Goal: Feedback & Contribution: Leave review/rating

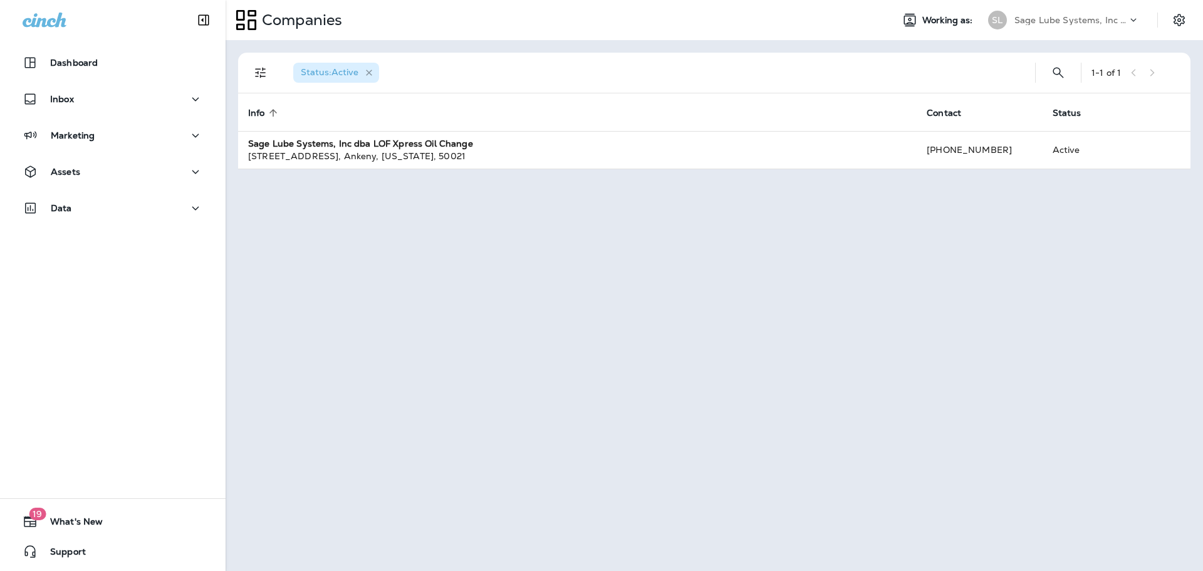
click at [367, 71] on icon "button" at bounding box center [369, 73] width 11 height 11
click at [93, 76] on div "Dashboard" at bounding box center [112, 65] width 225 height 31
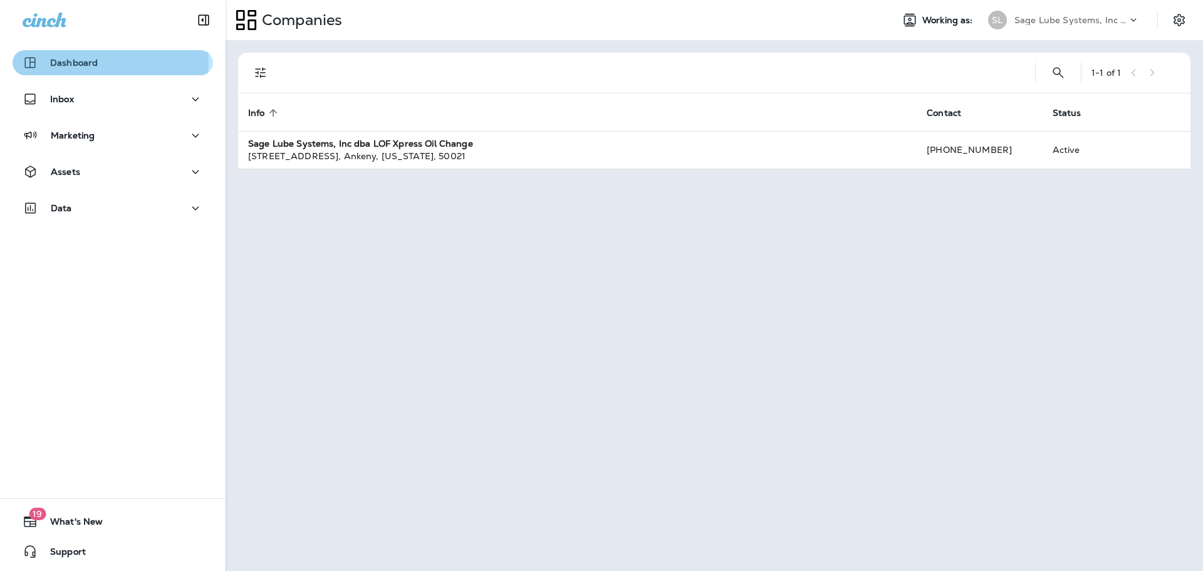
click at [95, 61] on p "Dashboard" at bounding box center [74, 63] width 48 height 10
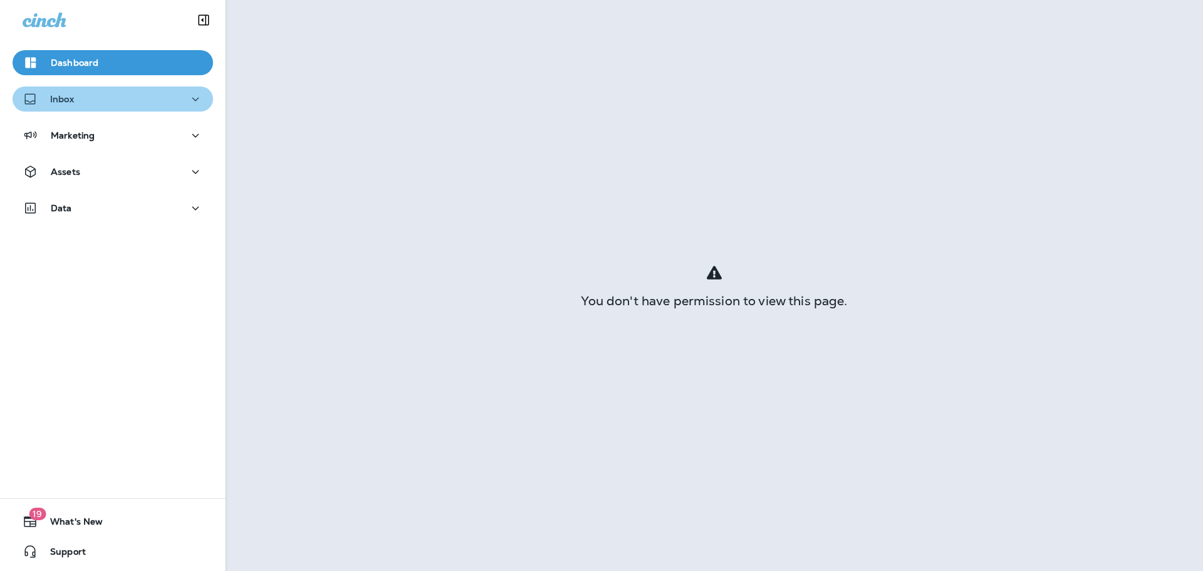
click at [116, 110] on button "Inbox" at bounding box center [113, 98] width 200 height 25
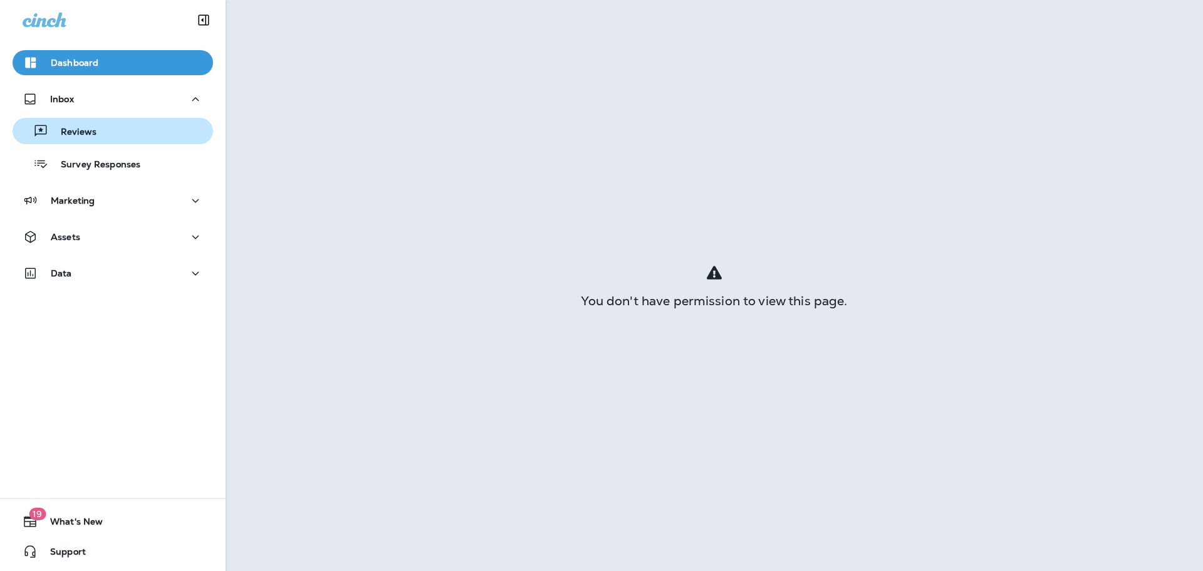
click at [101, 142] on button "Reviews" at bounding box center [113, 131] width 200 height 26
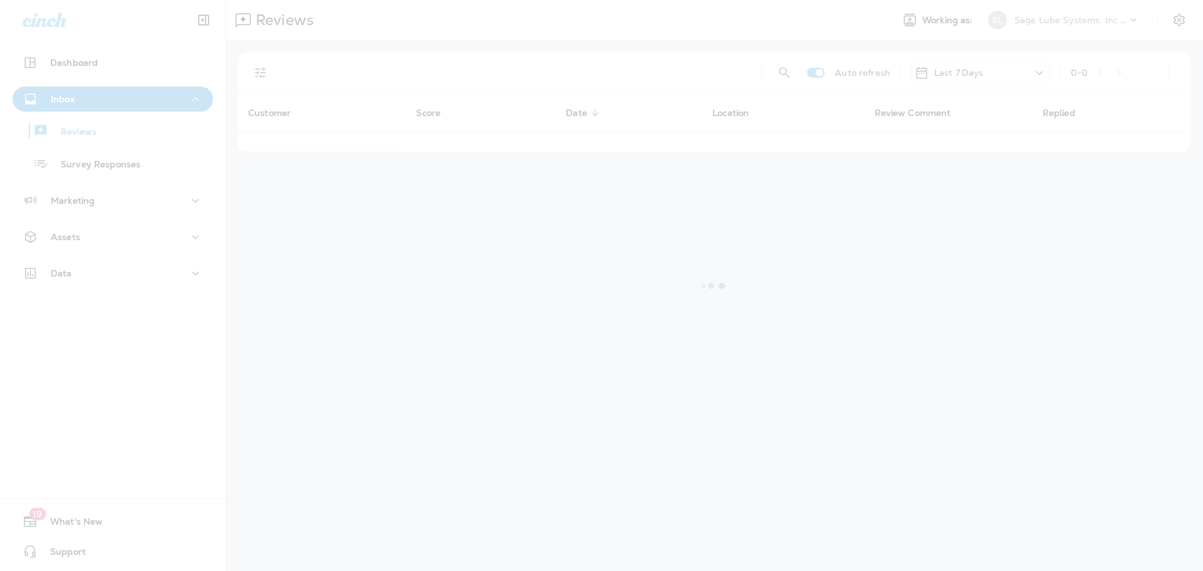
click at [79, 157] on div at bounding box center [601, 285] width 1203 height 571
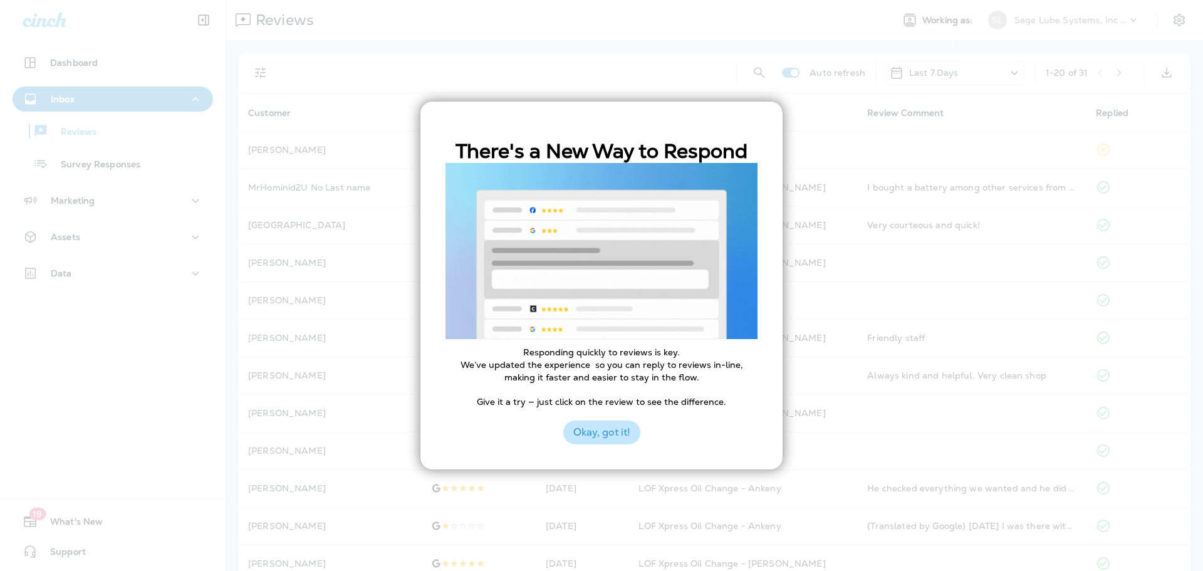
click at [602, 429] on button "Okay, got it!" at bounding box center [601, 432] width 77 height 24
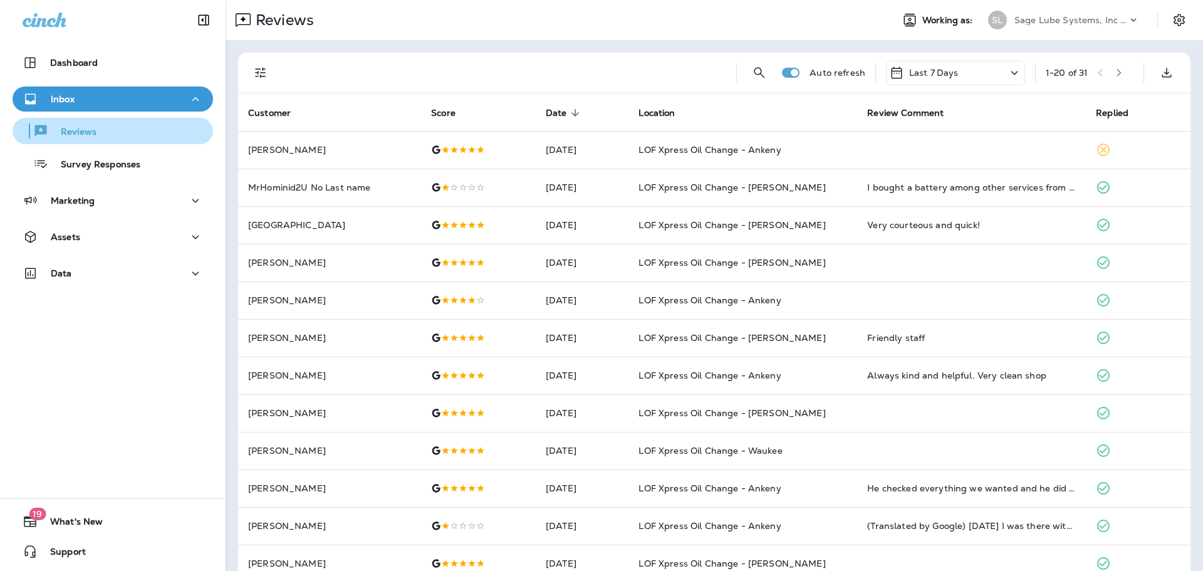
click at [80, 127] on p "Reviews" at bounding box center [72, 133] width 48 height 12
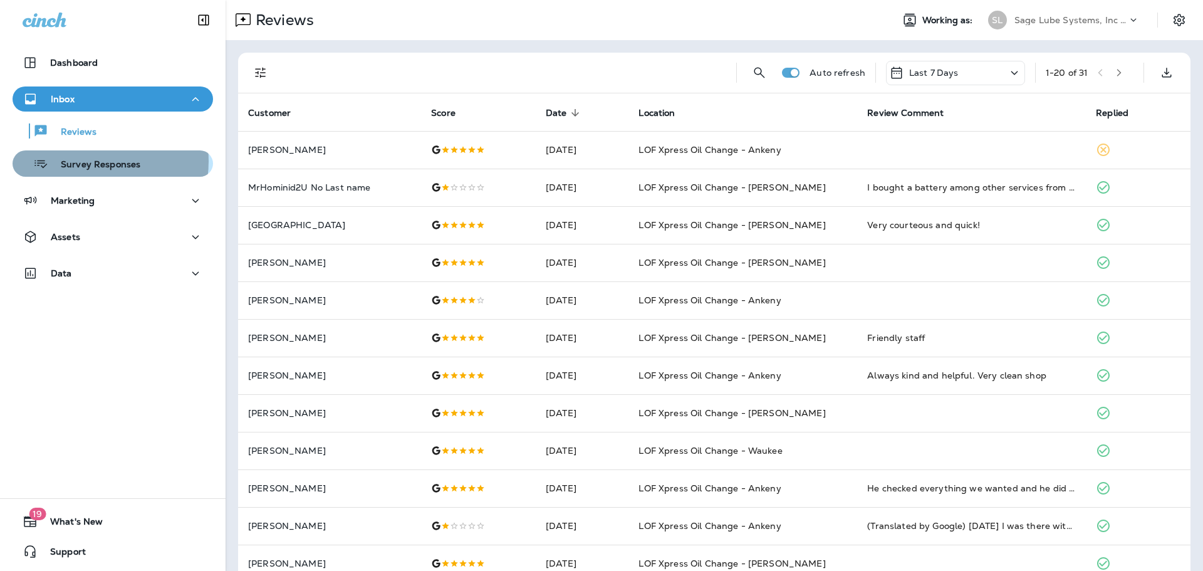
click at [90, 161] on p "Survey Responses" at bounding box center [94, 165] width 92 height 12
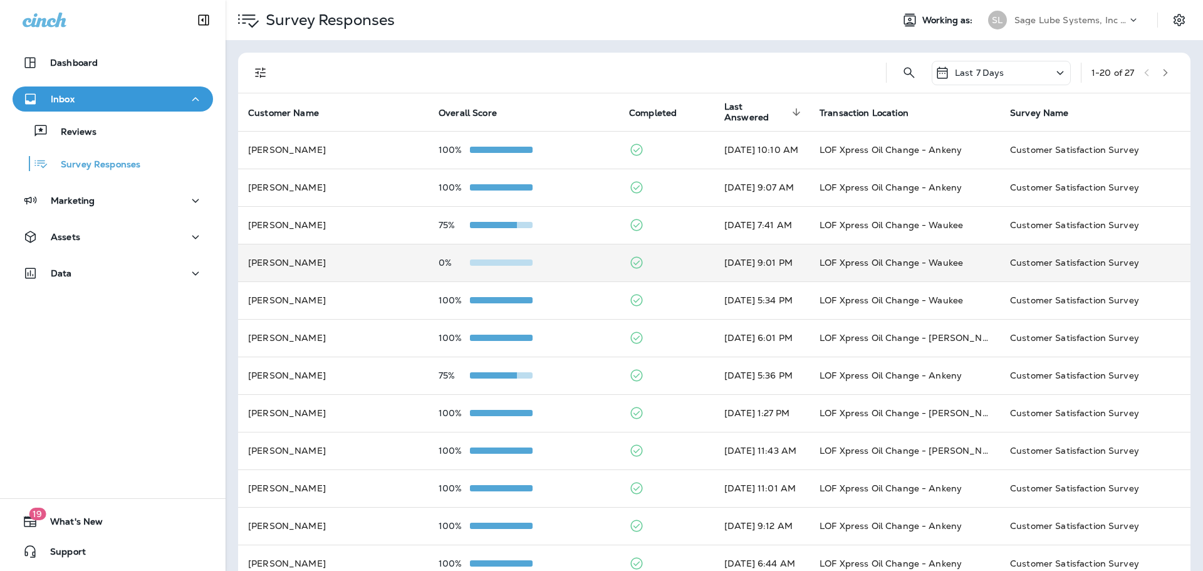
click at [565, 272] on td "0%" at bounding box center [523, 263] width 190 height 38
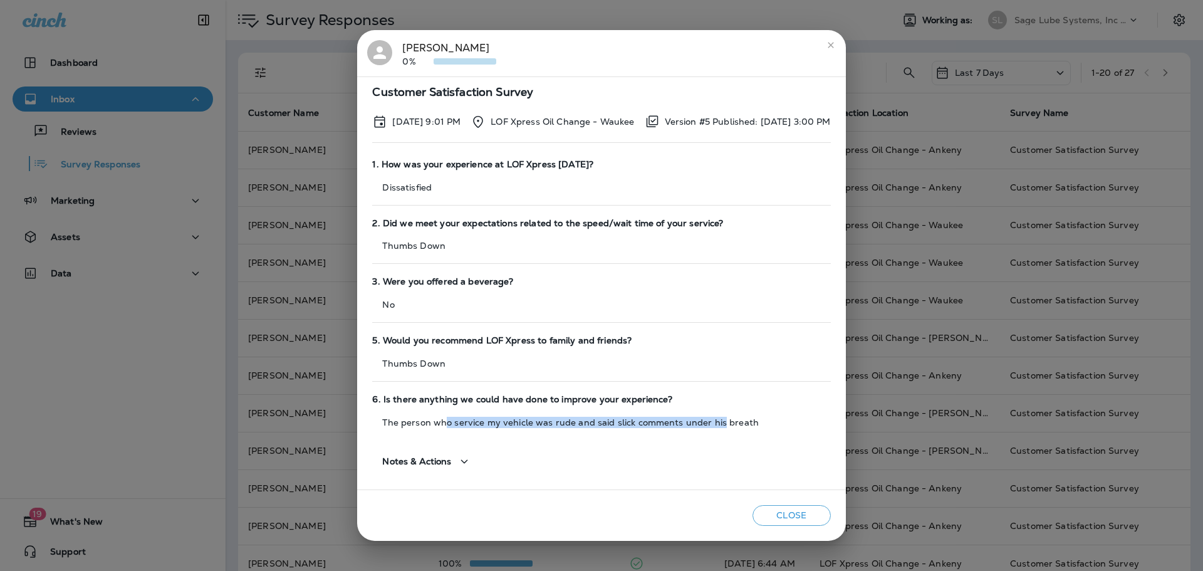
drag, startPoint x: 427, startPoint y: 423, endPoint x: 701, endPoint y: 419, distance: 273.7
click at [701, 419] on p "The person who service my vehicle was rude and said slick comments under his br…" at bounding box center [601, 422] width 458 height 10
click at [760, 417] on p "The person who service my vehicle was rude and said slick comments under his br…" at bounding box center [601, 422] width 458 height 10
drag, startPoint x: 409, startPoint y: 364, endPoint x: 445, endPoint y: 363, distance: 35.7
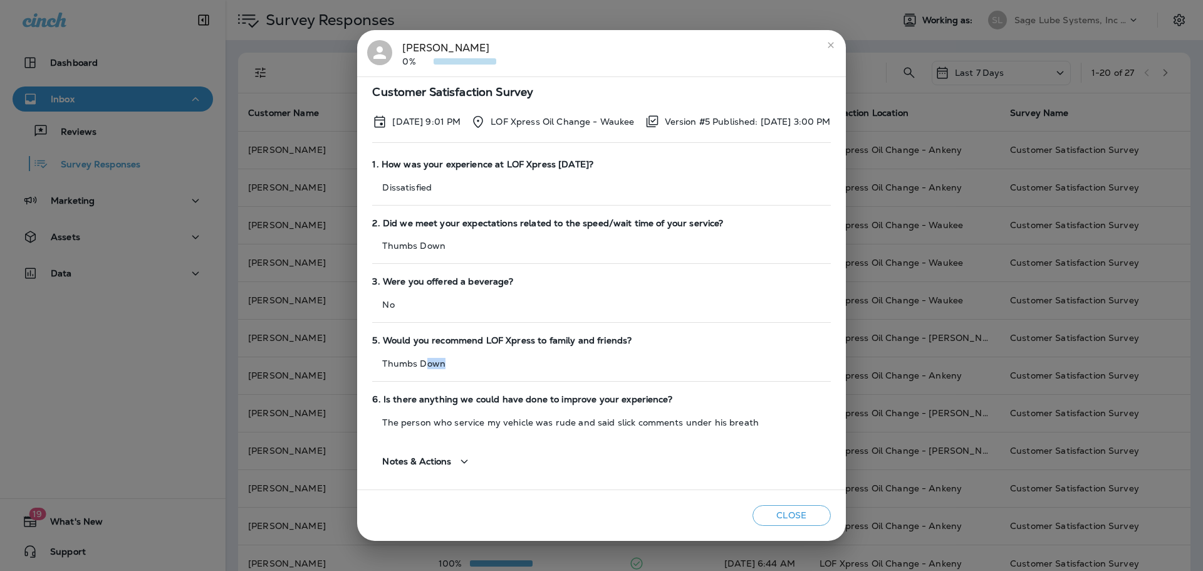
click at [445, 363] on p "Thumbs Down" at bounding box center [601, 363] width 458 height 10
click at [396, 316] on div "3. Were you offered a beverage? No" at bounding box center [601, 299] width 458 height 59
click at [387, 312] on div "3. Were you offered a beverage? No" at bounding box center [601, 299] width 458 height 59
drag, startPoint x: 412, startPoint y: 249, endPoint x: 365, endPoint y: 249, distance: 47.6
click at [372, 249] on p "Thumbs Down" at bounding box center [601, 246] width 458 height 10
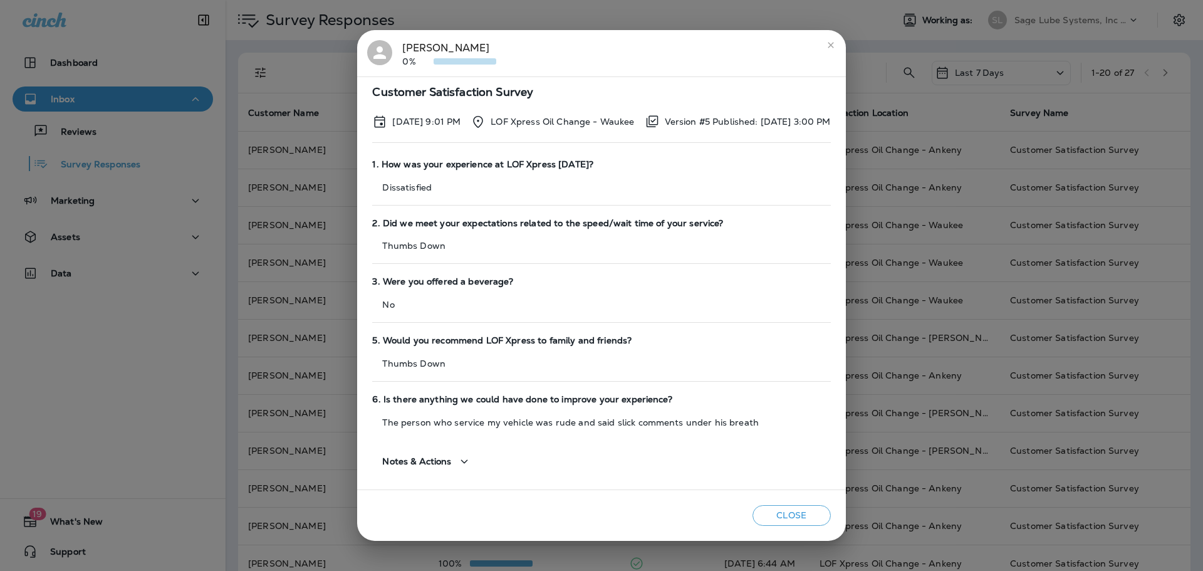
click at [391, 195] on div "1. How was your experience at LOF Xpress [DATE]? Dissatisfied" at bounding box center [601, 182] width 458 height 59
click at [835, 47] on icon "close" at bounding box center [830, 45] width 10 height 10
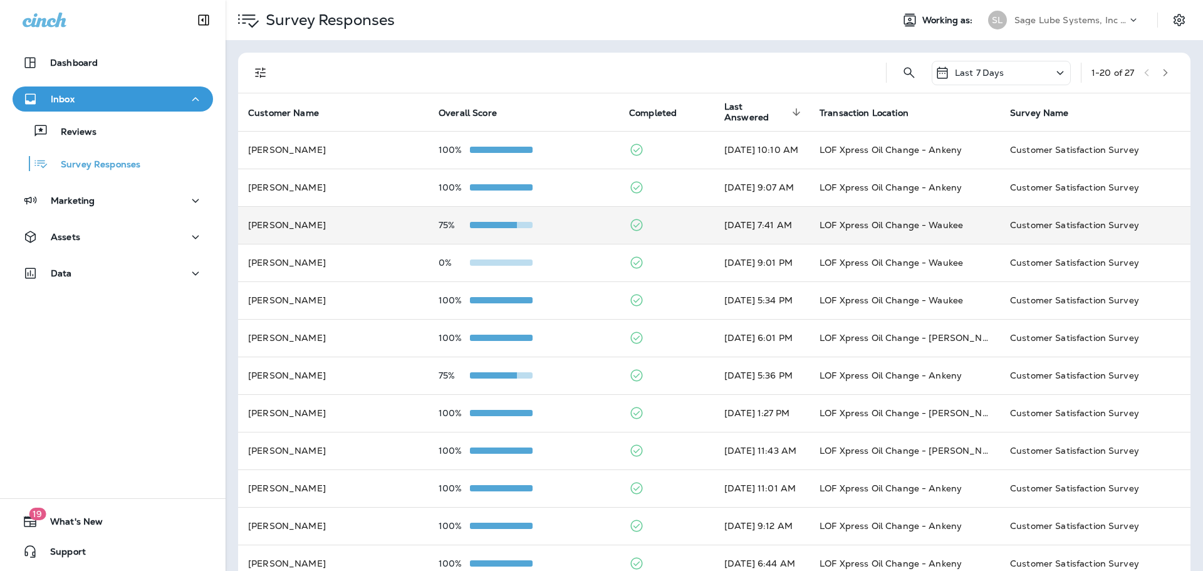
click at [370, 220] on td "[PERSON_NAME]" at bounding box center [333, 225] width 190 height 38
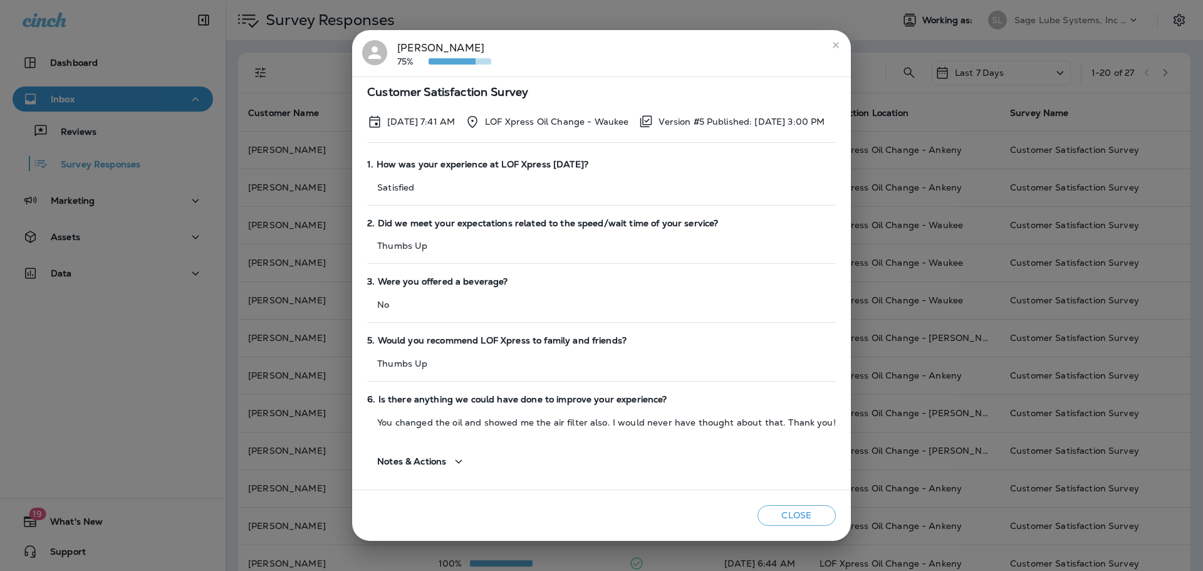
click at [811, 525] on div "Close" at bounding box center [601, 515] width 499 height 51
click at [824, 514] on button "Close" at bounding box center [796, 515] width 78 height 21
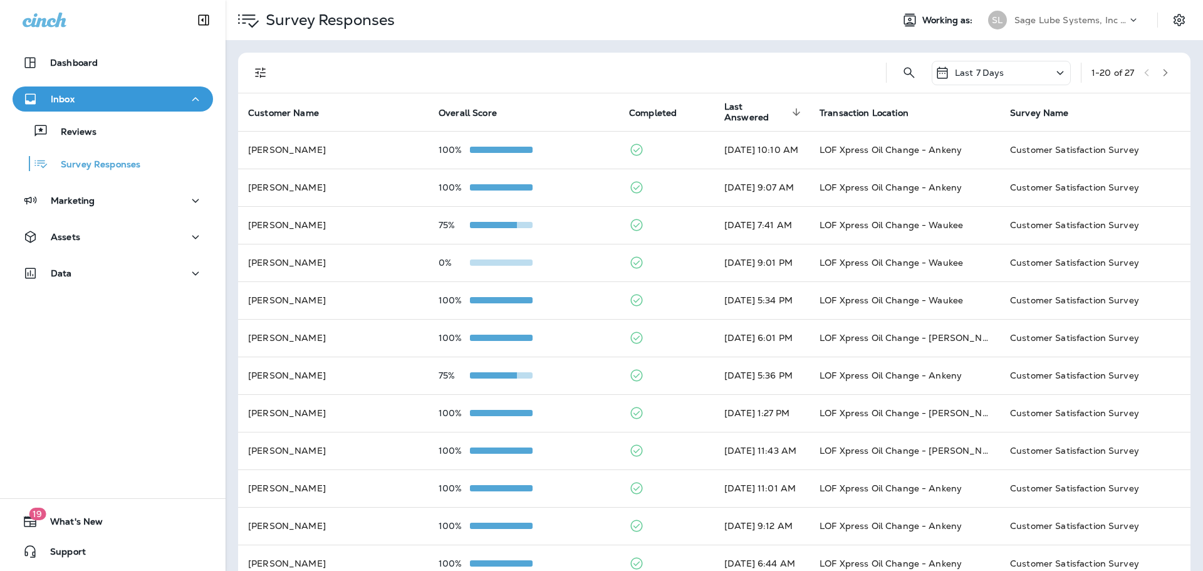
click at [153, 99] on div "Inbox" at bounding box center [113, 99] width 180 height 16
